Goal: Navigation & Orientation: Go to known website

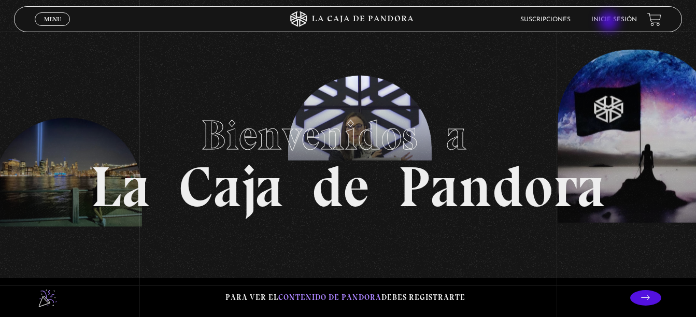
click at [610, 22] on link "Inicie sesión" at bounding box center [614, 20] width 46 height 6
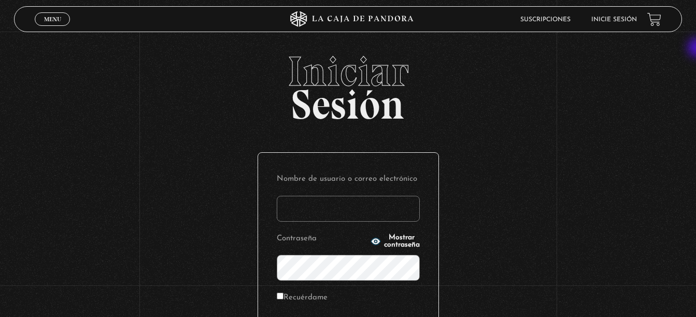
type input "[EMAIL_ADDRESS][DOMAIN_NAME]"
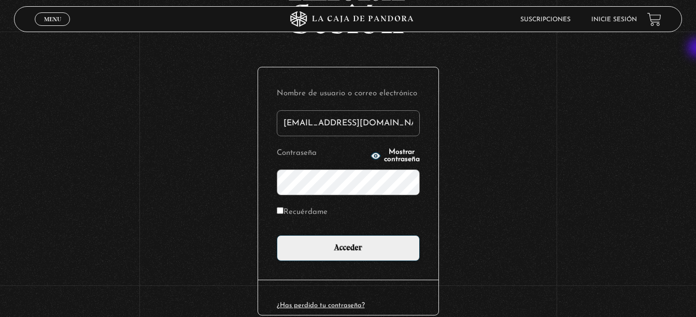
scroll to position [88, 0]
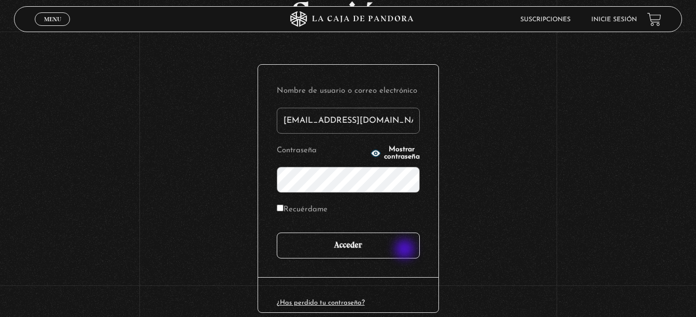
click at [406, 250] on input "Acceder" at bounding box center [348, 246] width 143 height 26
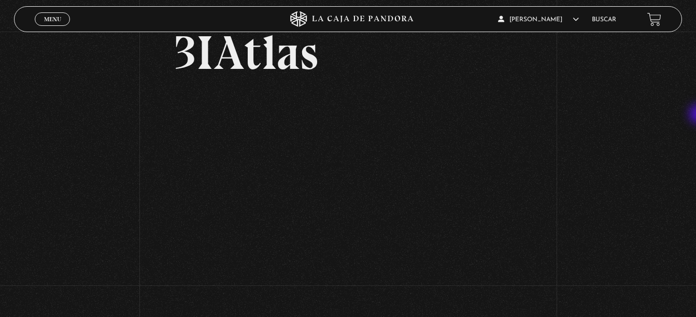
scroll to position [57, 0]
